Goal: Information Seeking & Learning: Learn about a topic

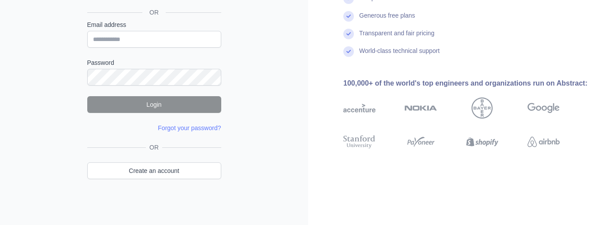
scroll to position [111, 0]
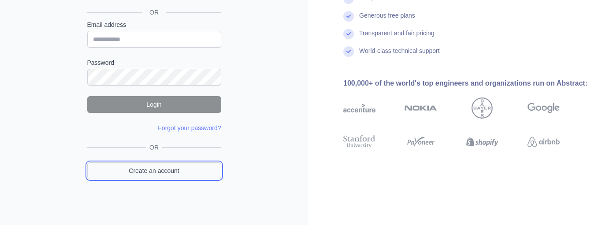
click at [159, 167] on link "Create an account" at bounding box center [154, 170] width 134 height 17
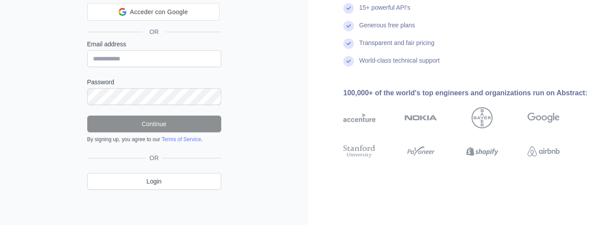
scroll to position [75, 0]
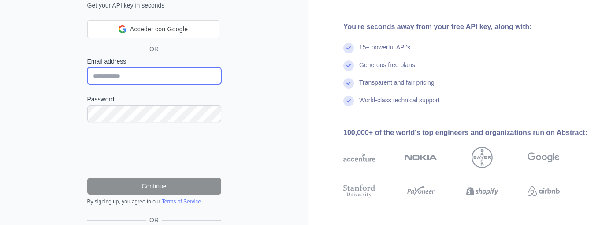
click at [147, 73] on input "Email address" at bounding box center [154, 75] width 134 height 17
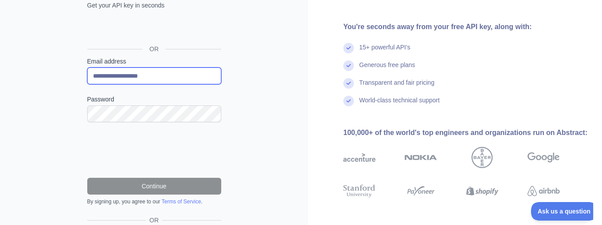
type input "**********"
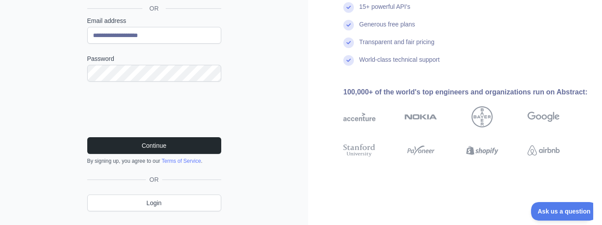
scroll to position [137, 0]
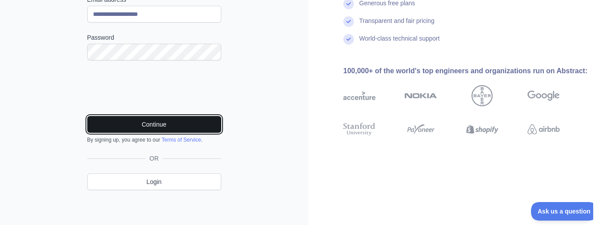
click at [200, 128] on button "Continue" at bounding box center [154, 124] width 134 height 17
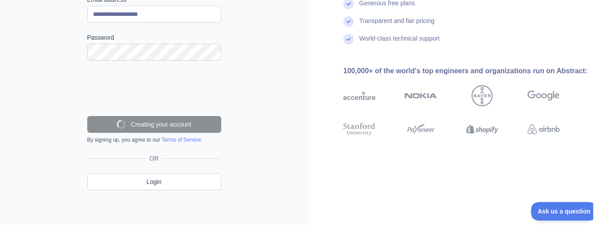
scroll to position [108, 0]
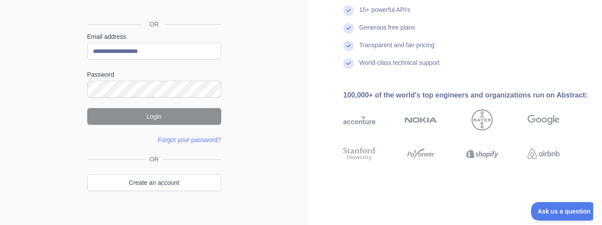
type input "**********"
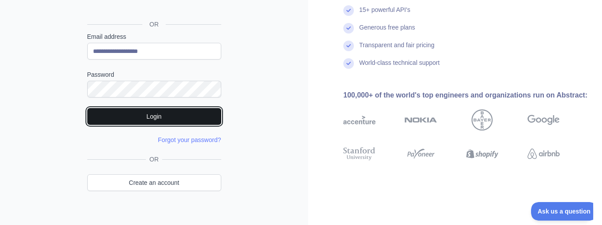
click at [164, 118] on button "Login" at bounding box center [154, 116] width 134 height 17
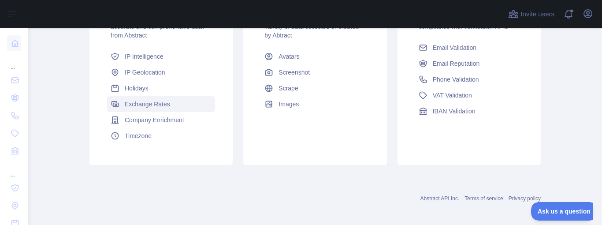
scroll to position [211, 0]
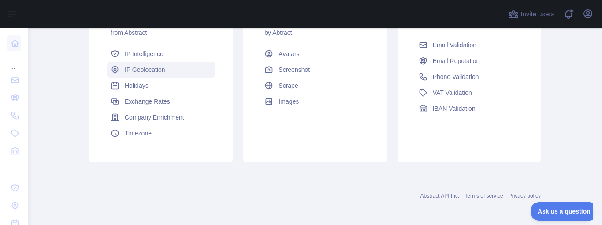
click at [152, 69] on span "IP Geolocation" at bounding box center [145, 69] width 41 height 9
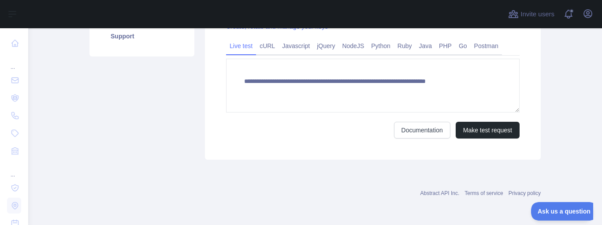
scroll to position [91, 0]
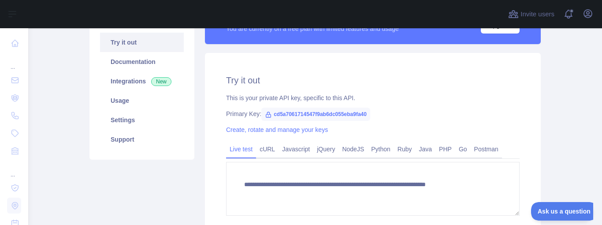
type textarea "**********"
drag, startPoint x: 273, startPoint y: 113, endPoint x: 366, endPoint y: 118, distance: 93.5
click at [366, 118] on span "cd5a7061714547f9ab6dc055eba9fa40" at bounding box center [315, 113] width 109 height 13
copy span "cd5a7061714547f9ab6dc055eba9fa40"
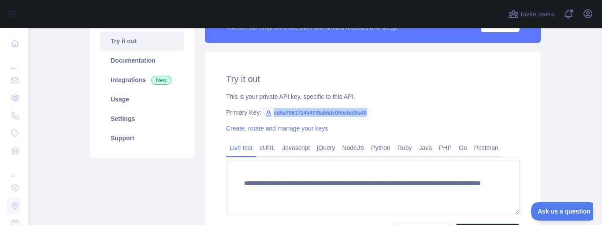
scroll to position [86, 0]
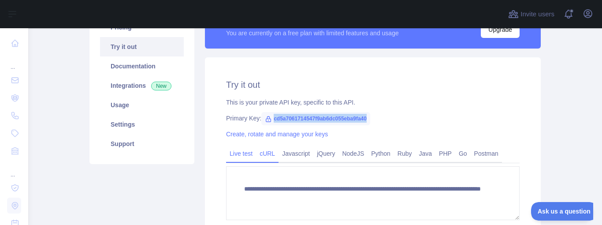
click at [267, 158] on link "cURL" at bounding box center [267, 153] width 22 height 14
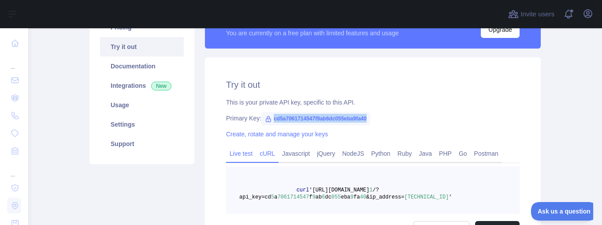
click at [244, 157] on link "Live test" at bounding box center [241, 153] width 30 height 14
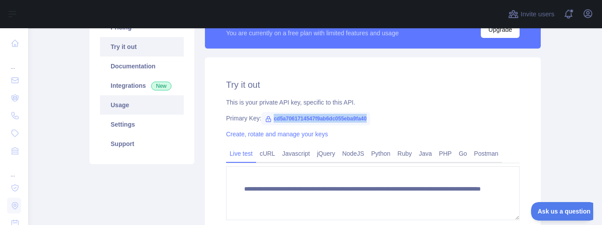
click at [123, 106] on link "Usage" at bounding box center [142, 104] width 84 height 19
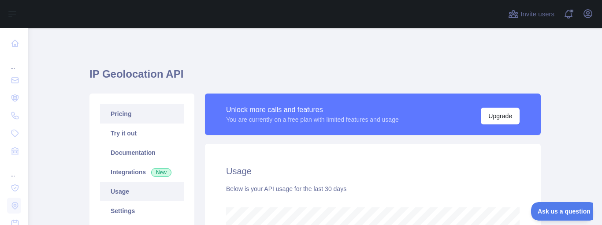
click at [131, 109] on link "Pricing" at bounding box center [142, 113] width 84 height 19
click at [113, 72] on h1 "IP Geolocation API" at bounding box center [314, 77] width 451 height 21
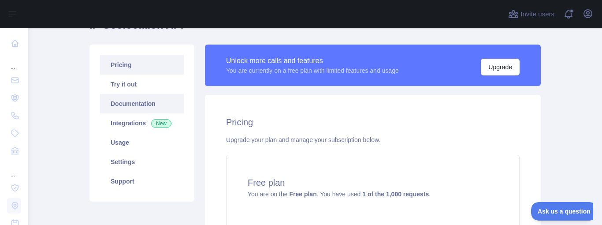
scroll to position [53, 0]
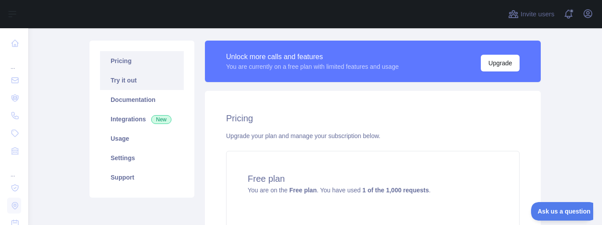
click at [130, 81] on link "Try it out" at bounding box center [142, 79] width 84 height 19
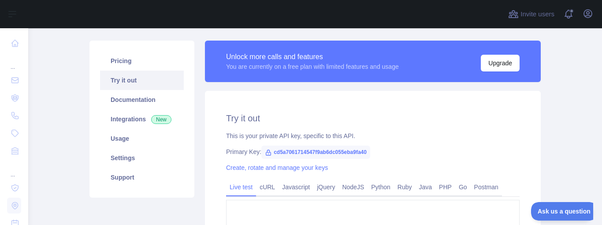
type textarea "**********"
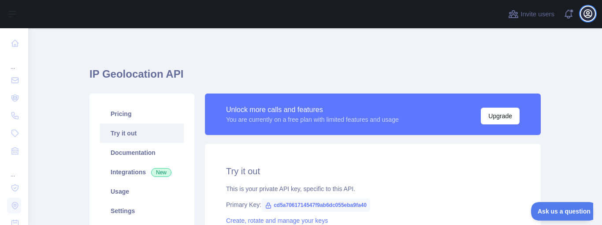
click at [585, 13] on icon "button" at bounding box center [587, 13] width 11 height 11
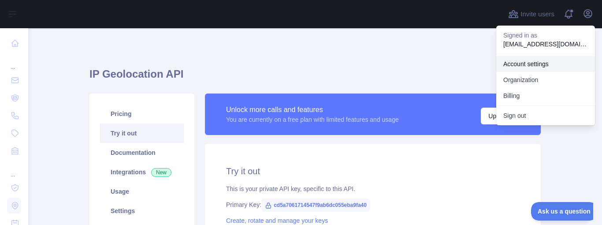
click at [528, 63] on link "Account settings" at bounding box center [545, 64] width 99 height 16
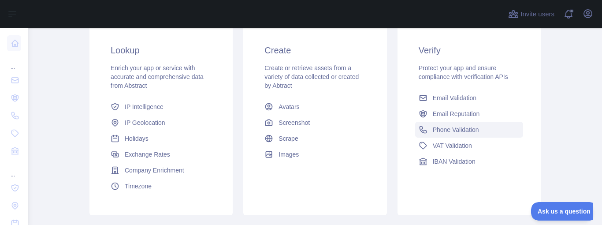
click at [470, 129] on span "Phone Validation" at bounding box center [455, 129] width 46 height 9
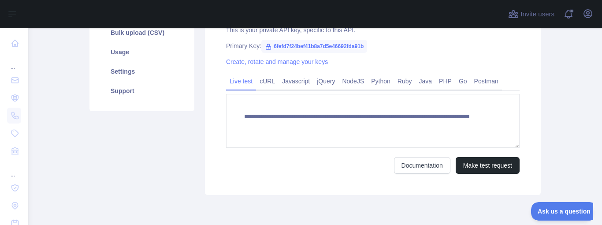
scroll to position [110, 0]
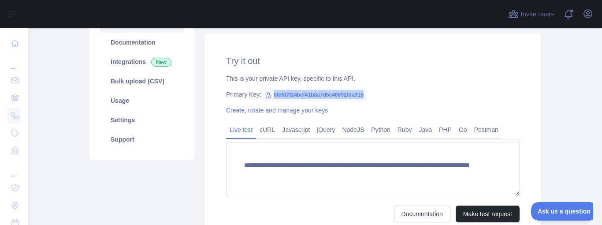
drag, startPoint x: 366, startPoint y: 94, endPoint x: 269, endPoint y: 95, distance: 97.3
click at [269, 95] on span "6fefd7f24bef41b8a7d5e46692fda91b" at bounding box center [314, 94] width 106 height 13
copy span "6fefd7f24bef41b8a7d5e46692fda91b"
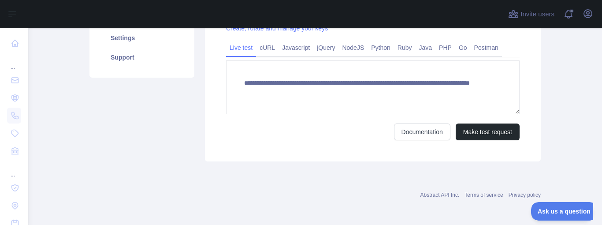
scroll to position [33, 0]
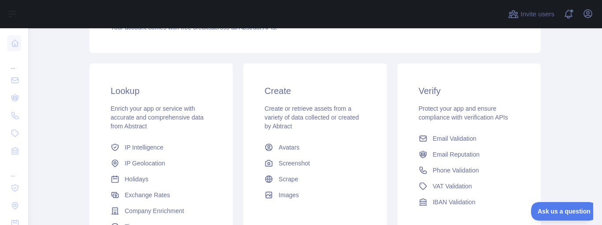
scroll to position [139, 0]
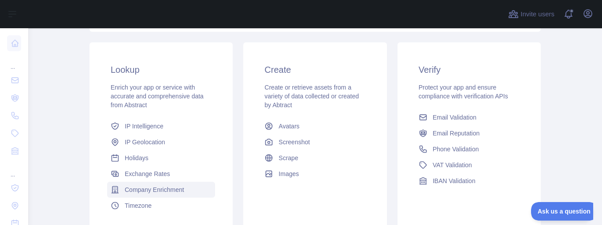
click at [179, 189] on span "Company Enrichment" at bounding box center [154, 189] width 59 height 9
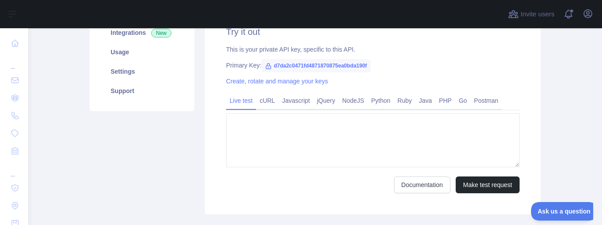
type textarea "**********"
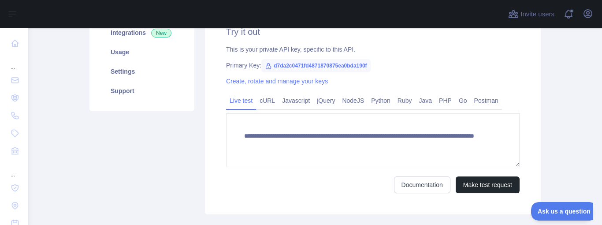
scroll to position [91, 0]
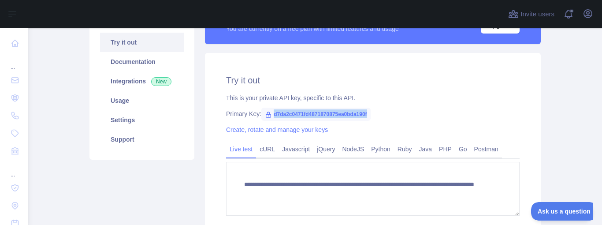
drag, startPoint x: 370, startPoint y: 113, endPoint x: 280, endPoint y: 112, distance: 89.8
click at [274, 115] on div "Primary Key: d7da2c0471fd4871870875ea0bda190f" at bounding box center [372, 113] width 293 height 9
copy span "d7da2c0471fd4871870875ea0bda190f"
